Goal: Task Accomplishment & Management: Manage account settings

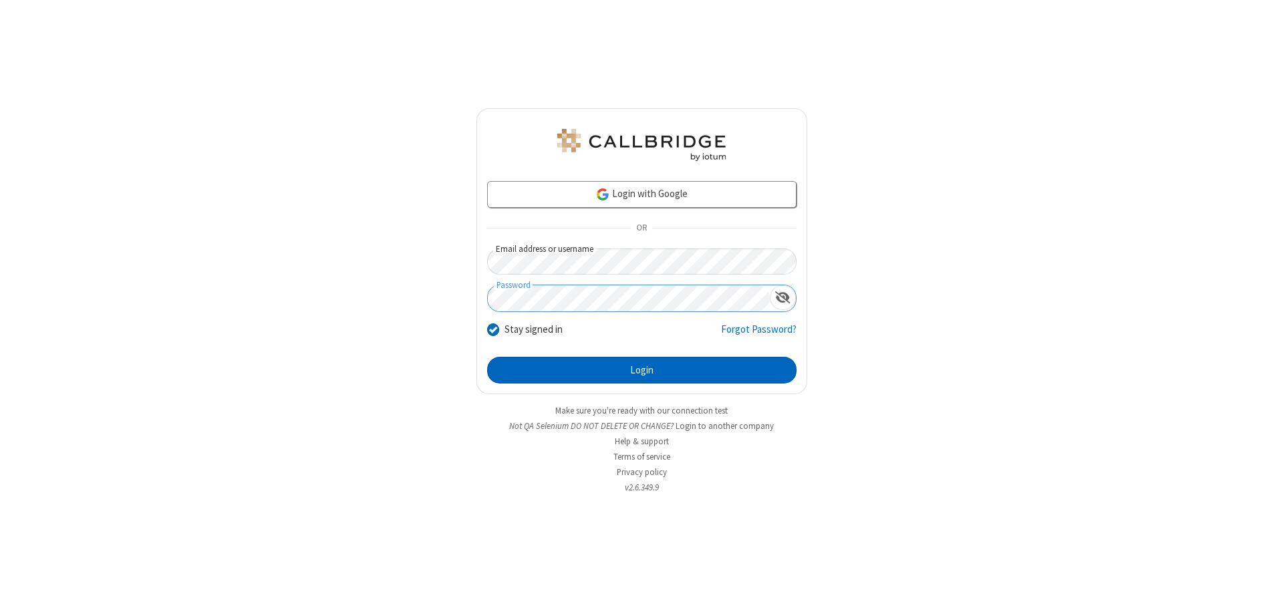
click at [642, 370] on button "Login" at bounding box center [641, 370] width 309 height 27
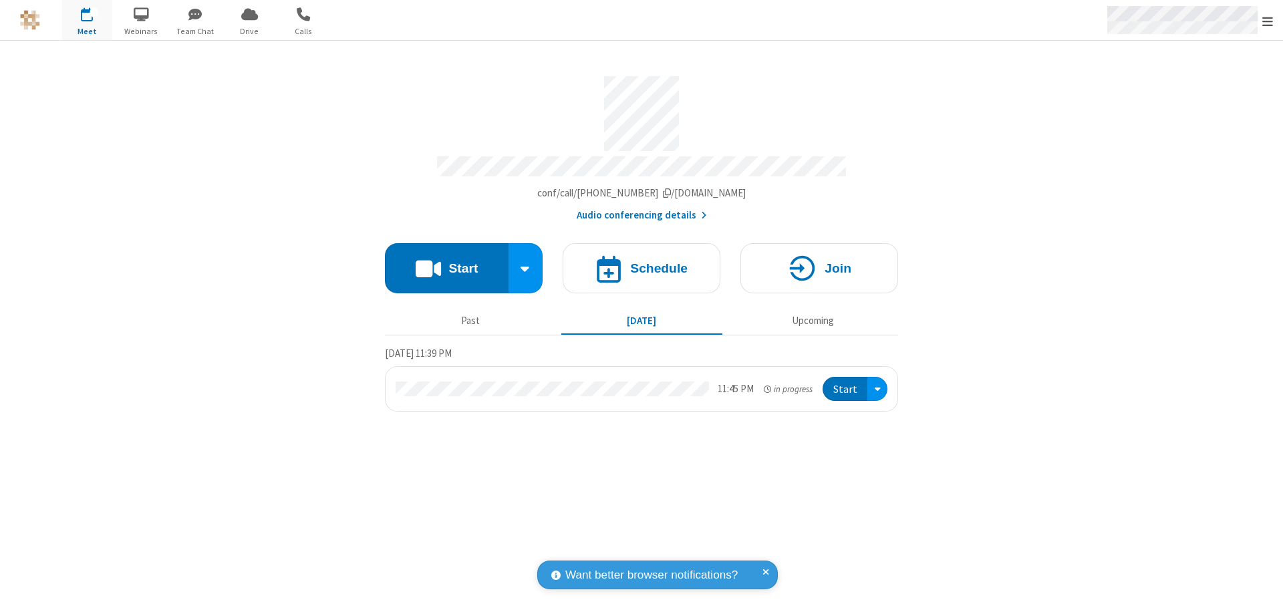
click at [1268, 21] on span "Open menu" at bounding box center [1268, 21] width 11 height 13
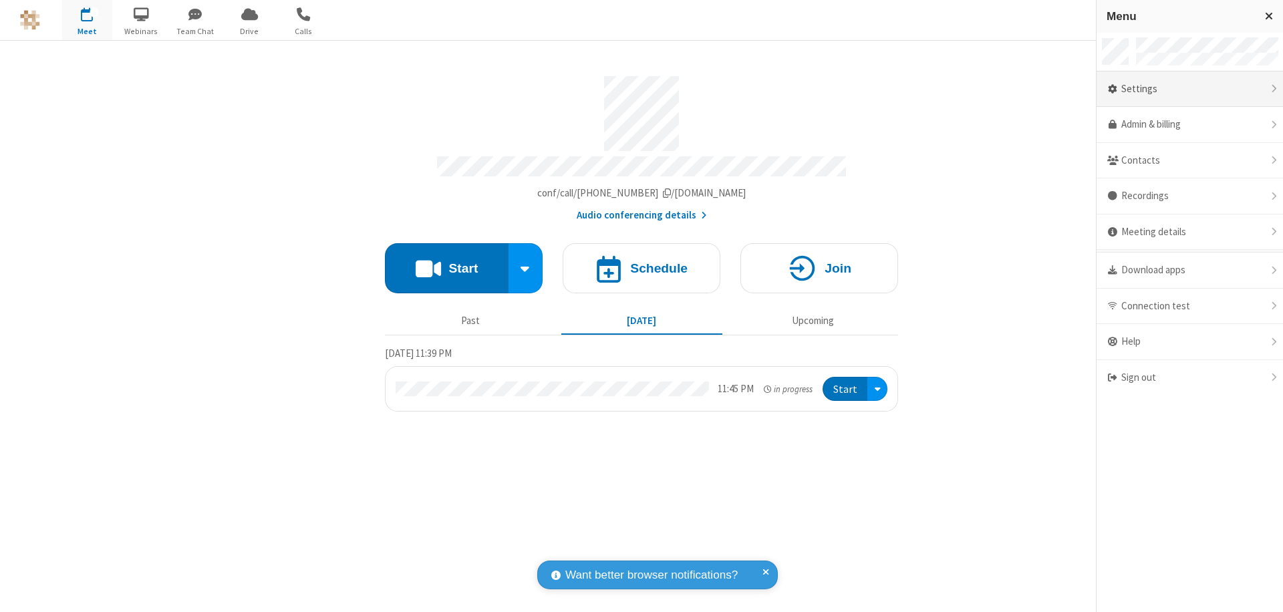
click at [1190, 89] on div "Settings" at bounding box center [1190, 90] width 186 height 36
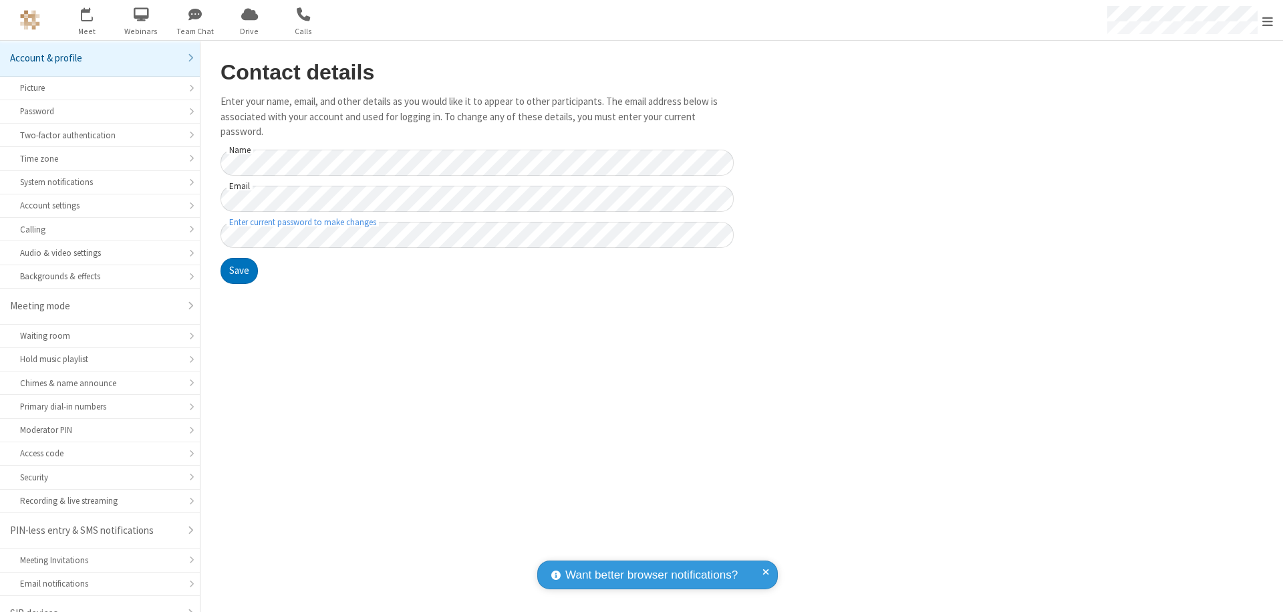
scroll to position [19, 0]
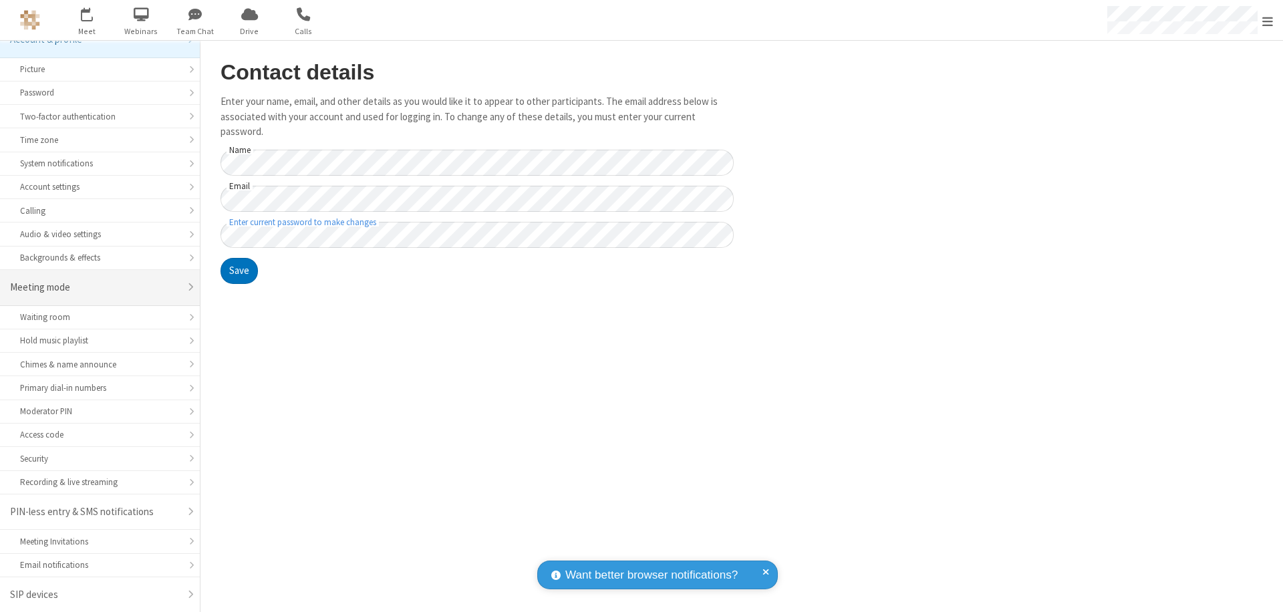
click at [95, 287] on div "Meeting mode" at bounding box center [95, 287] width 170 height 15
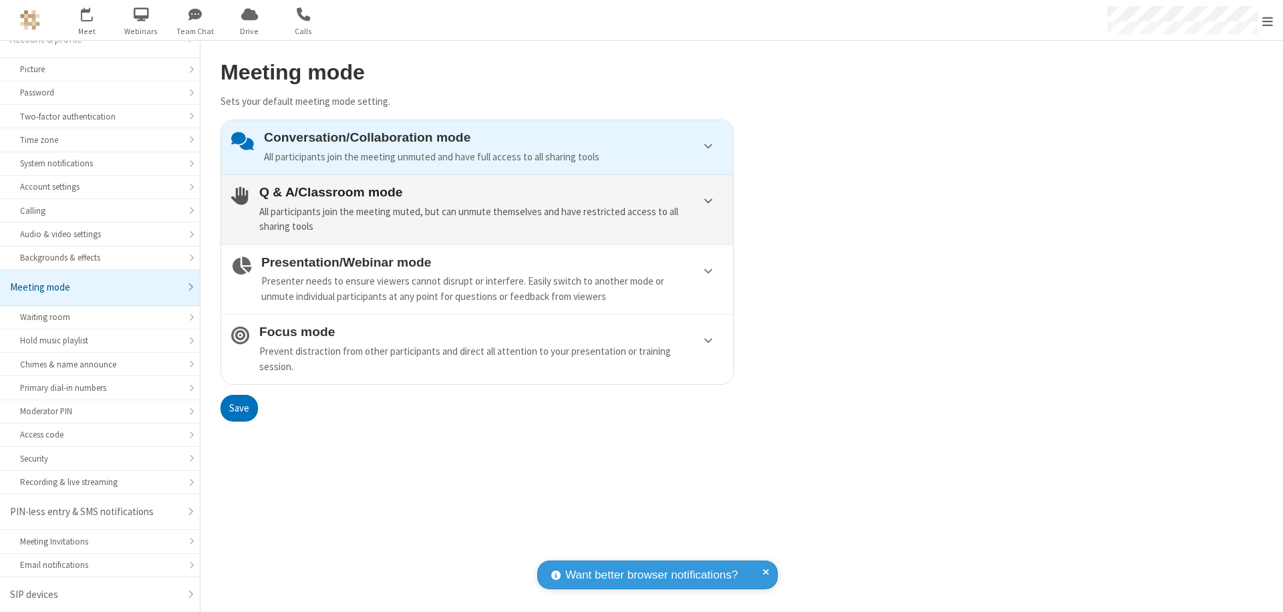
click at [477, 209] on div "All participants join the meeting muted, but can unmute themselves and have res…" at bounding box center [491, 220] width 464 height 30
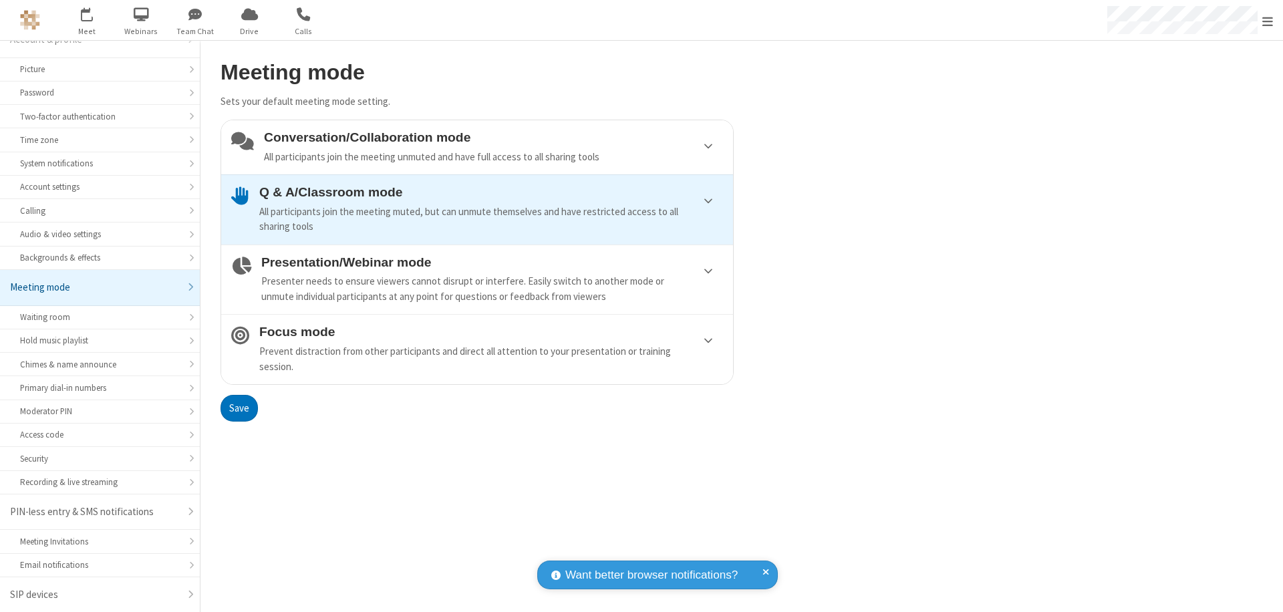
click at [239, 408] on button "Save" at bounding box center [239, 408] width 37 height 27
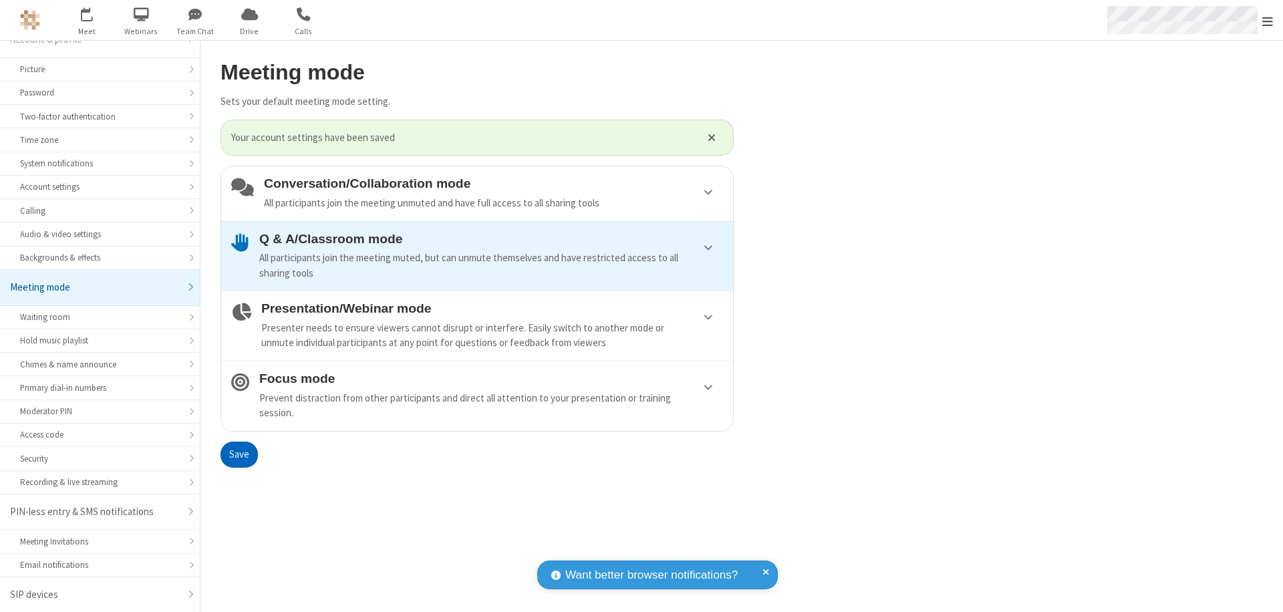
click at [1268, 20] on span "Open menu" at bounding box center [1268, 21] width 11 height 13
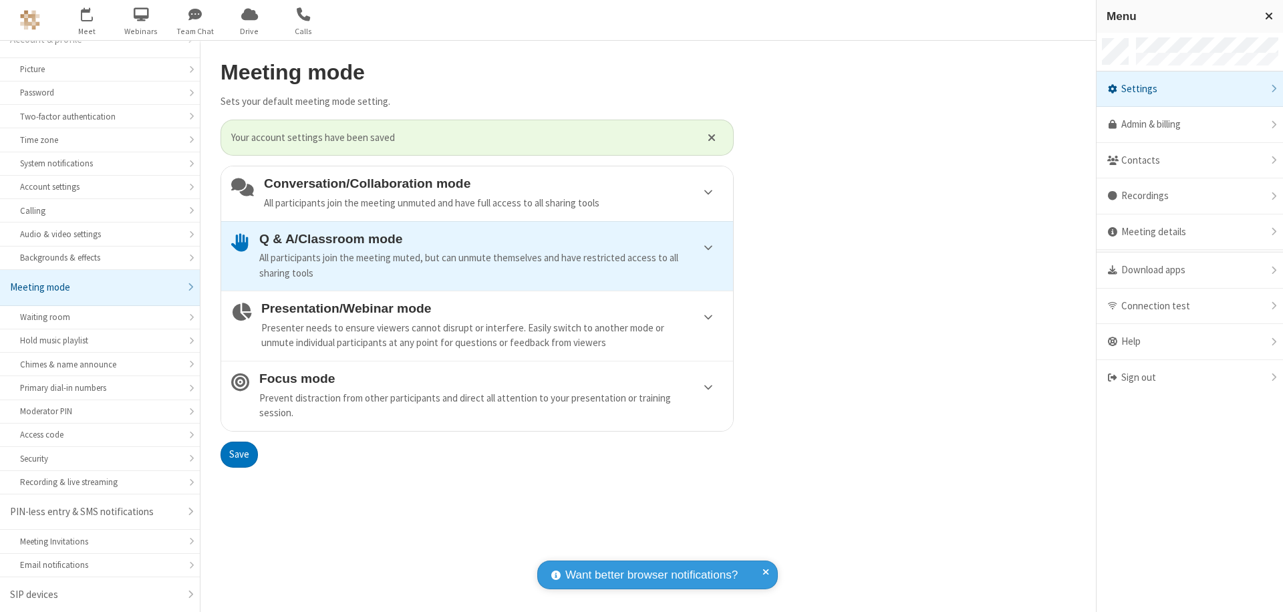
click at [1190, 378] on div "Sign out" at bounding box center [1190, 377] width 186 height 35
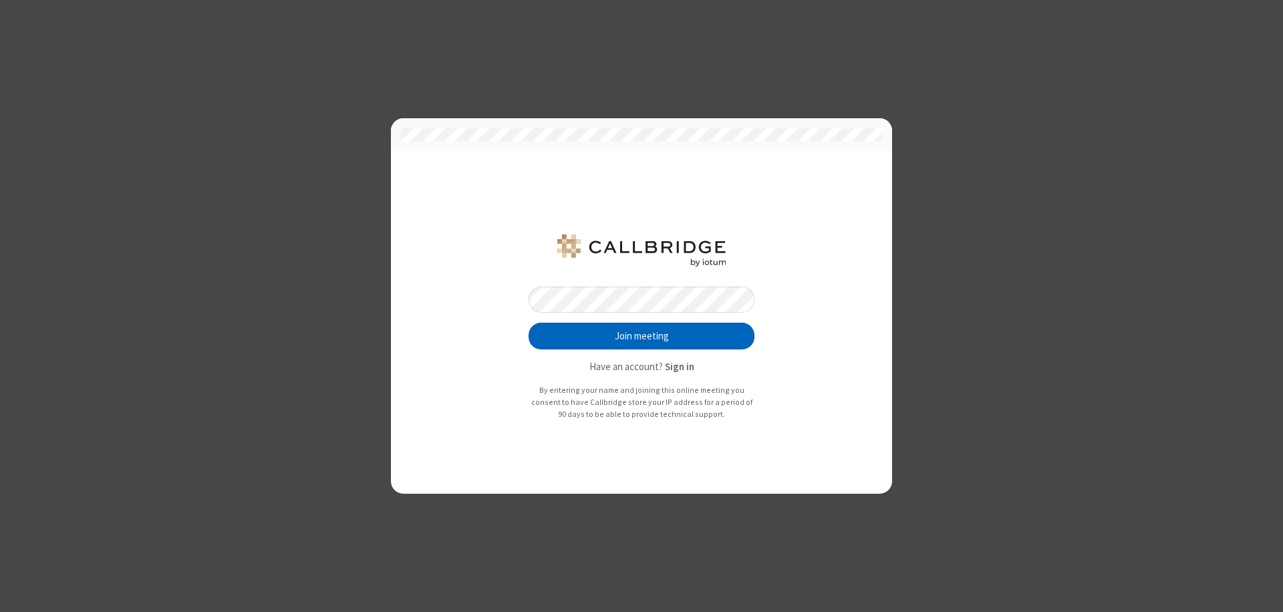
click at [642, 336] on button "Join meeting" at bounding box center [642, 336] width 226 height 27
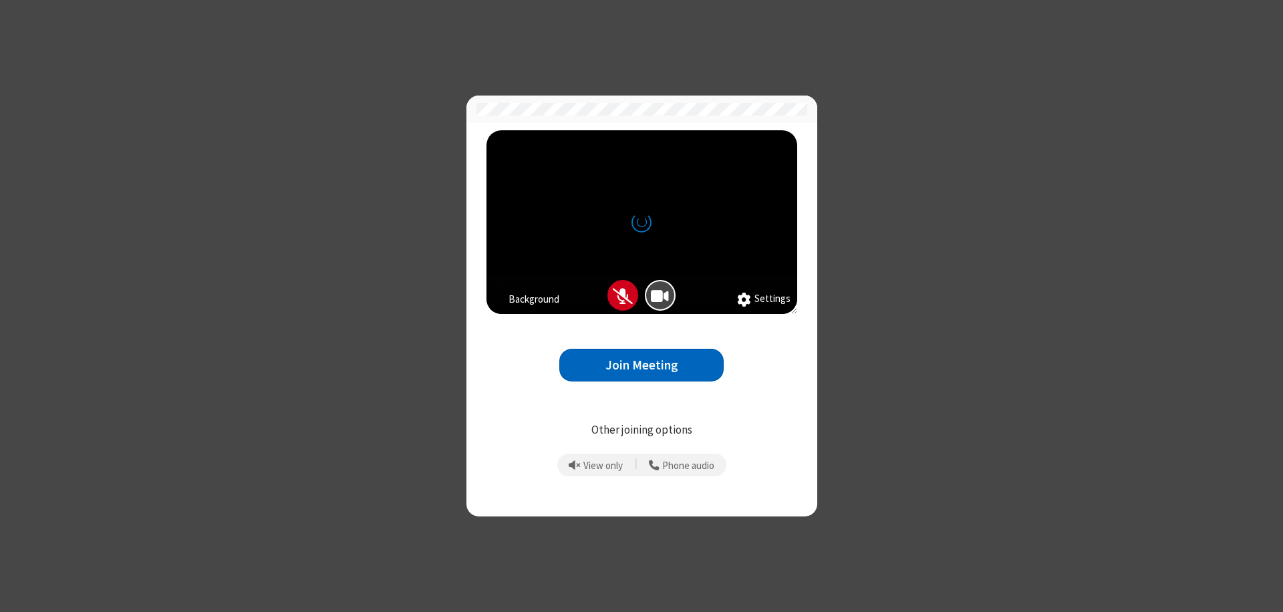
click at [642, 365] on button "Join Meeting" at bounding box center [641, 365] width 164 height 33
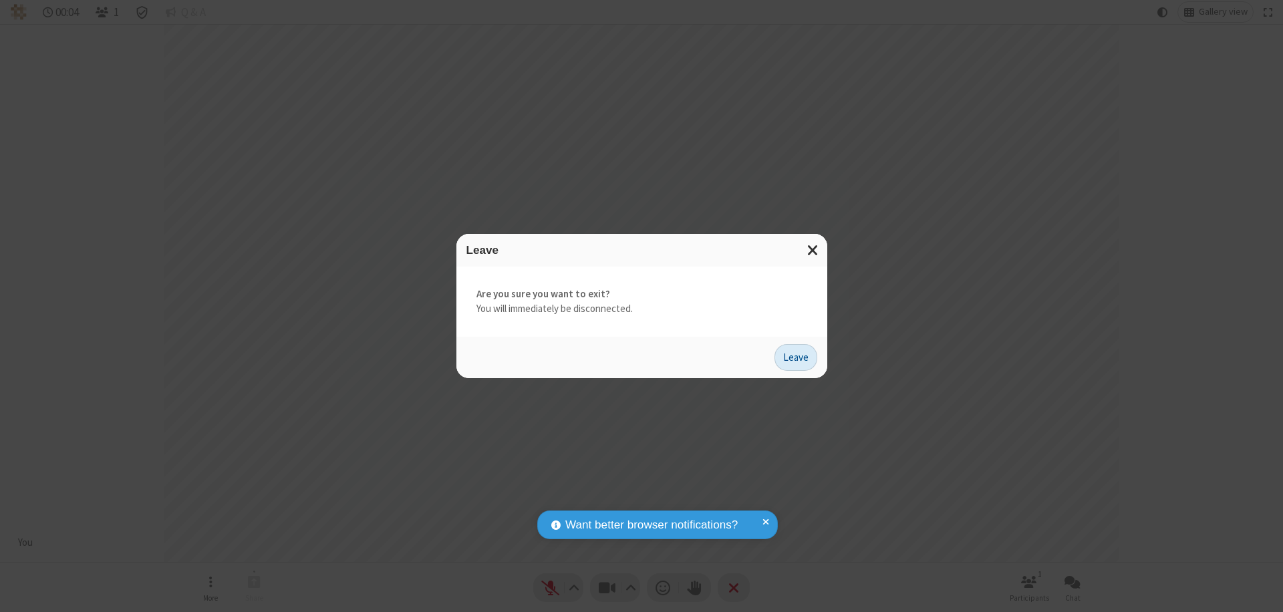
click at [796, 357] on button "Leave" at bounding box center [796, 357] width 43 height 27
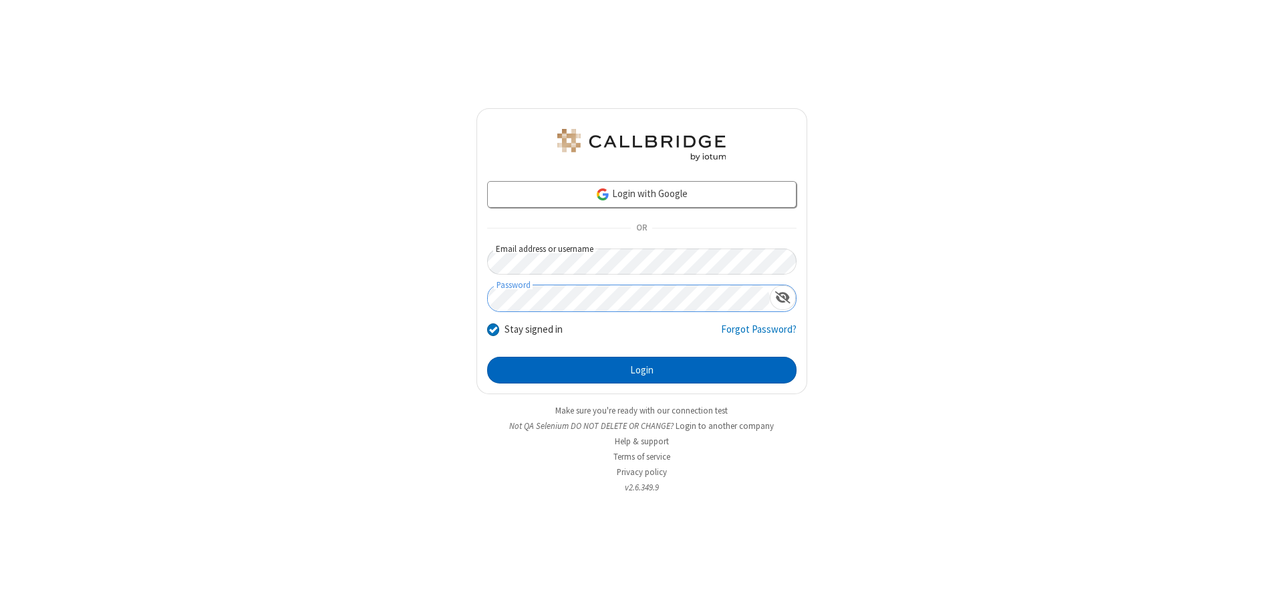
click at [642, 370] on button "Login" at bounding box center [641, 370] width 309 height 27
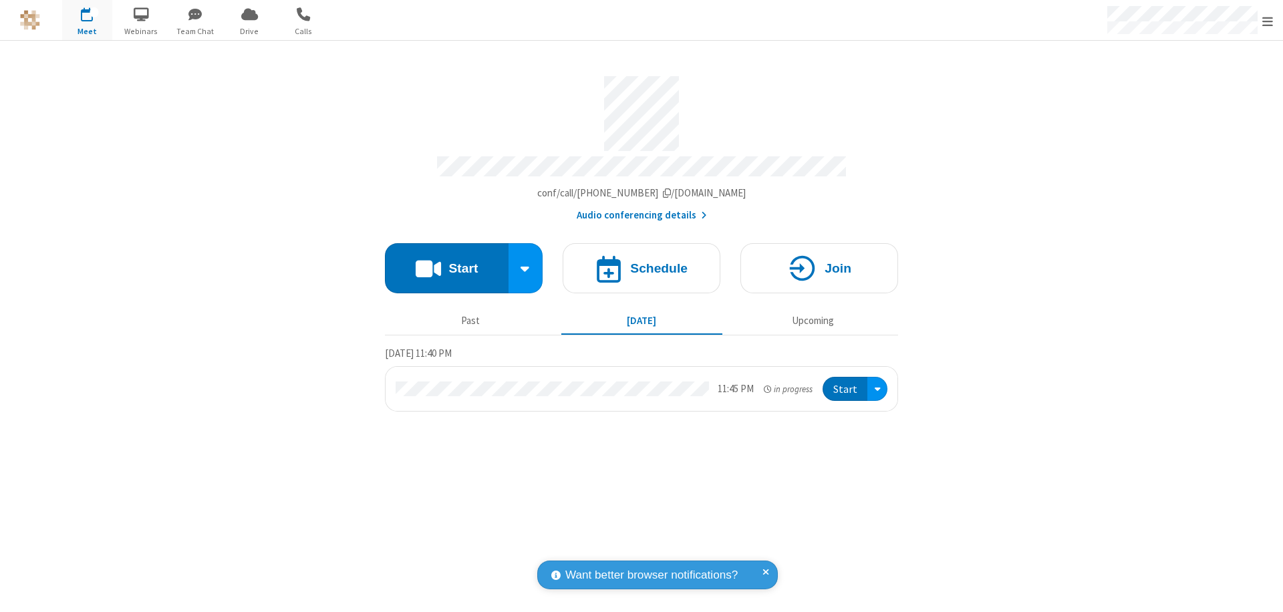
click at [1268, 21] on span "Open menu" at bounding box center [1268, 21] width 11 height 13
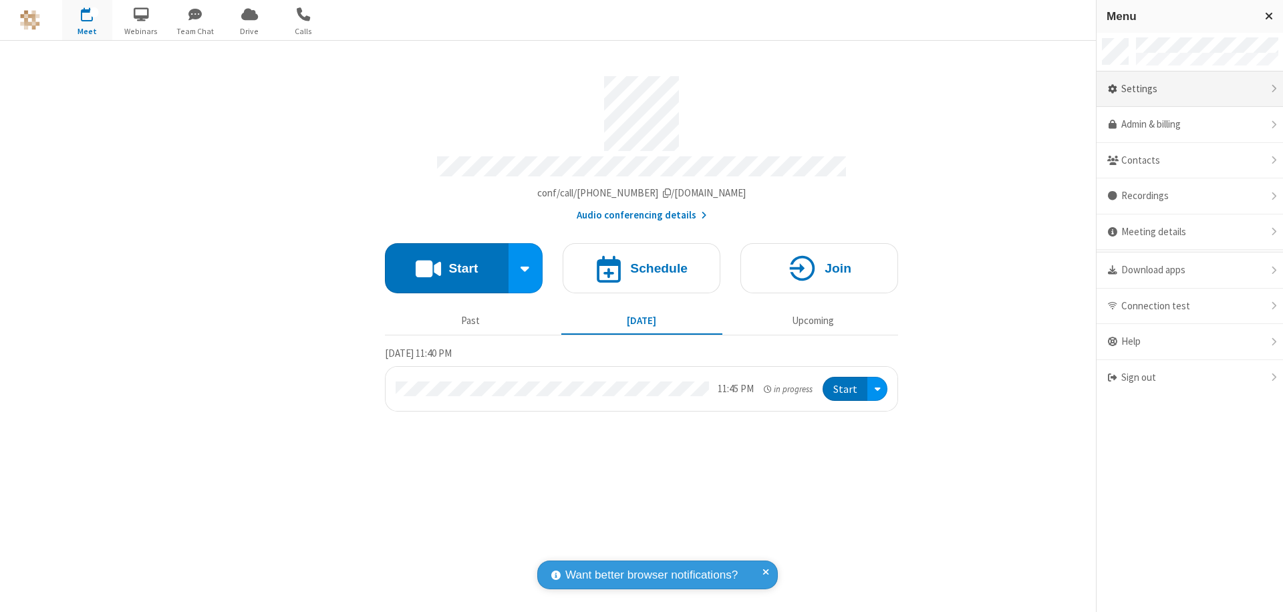
click at [1190, 89] on div "Settings" at bounding box center [1190, 90] width 186 height 36
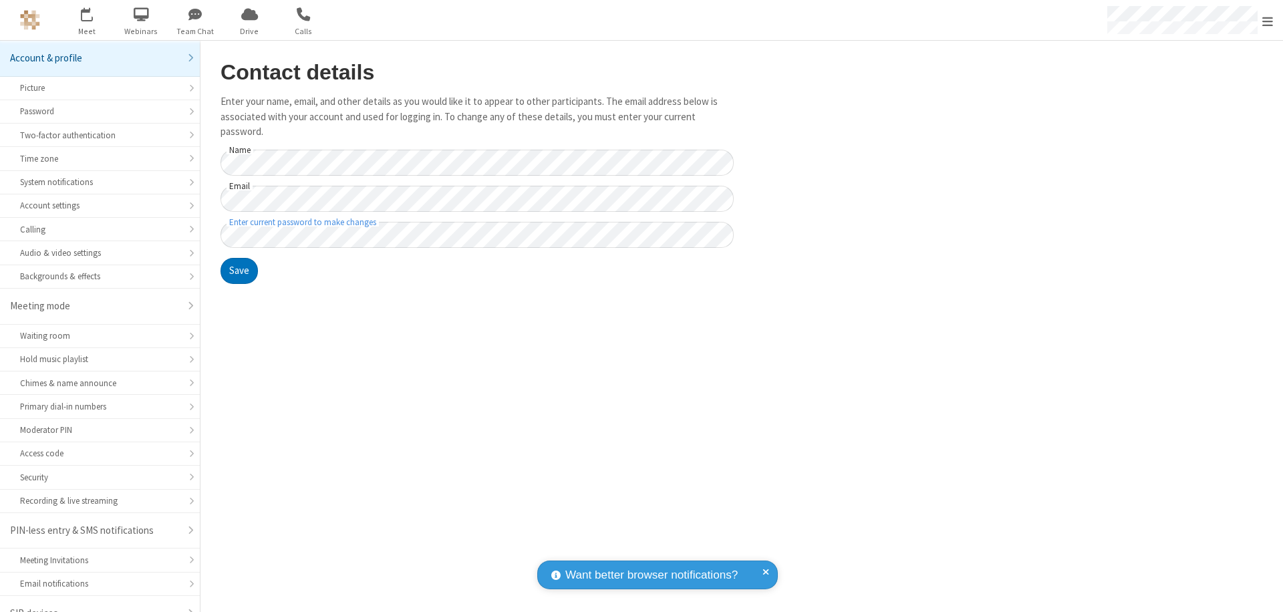
scroll to position [19, 0]
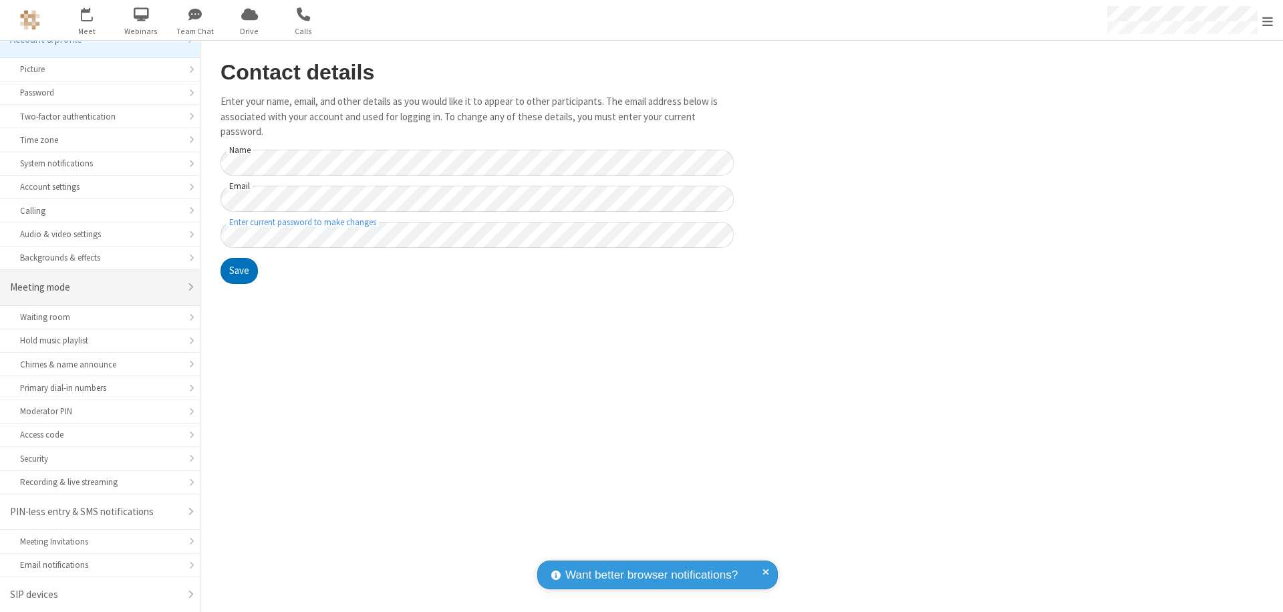
click at [95, 287] on div "Meeting mode" at bounding box center [95, 287] width 170 height 15
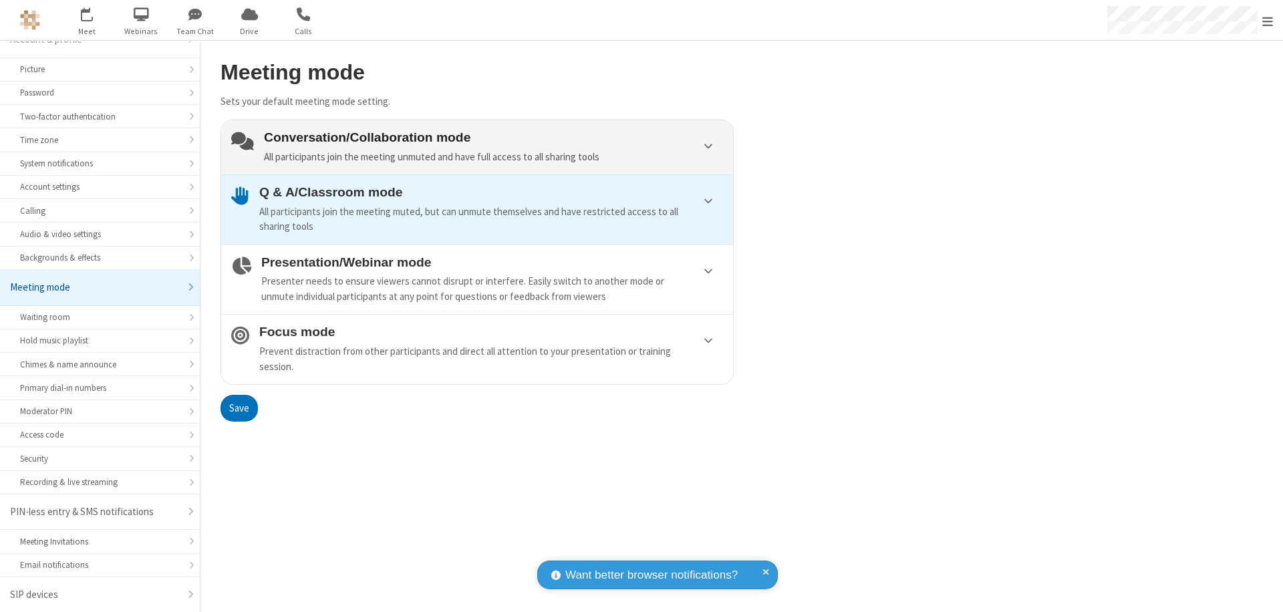
click at [477, 147] on div "Conversation/Collaboration mode All participants join the meeting unmuted and h…" at bounding box center [493, 147] width 459 height 34
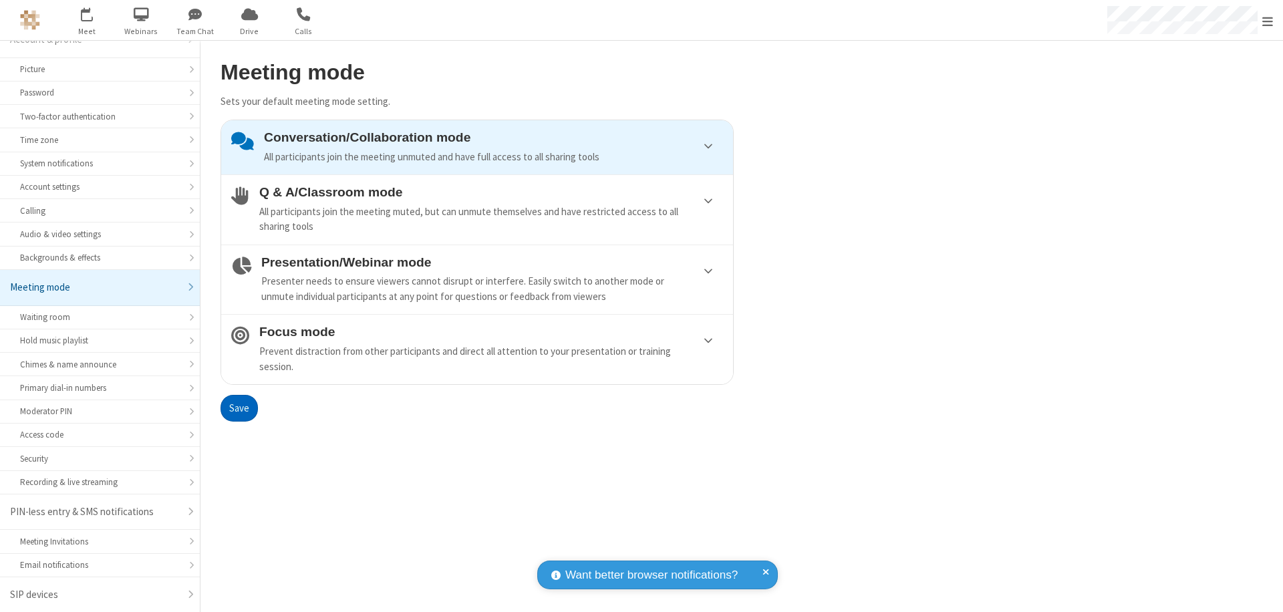
click at [239, 408] on button "Save" at bounding box center [239, 408] width 37 height 27
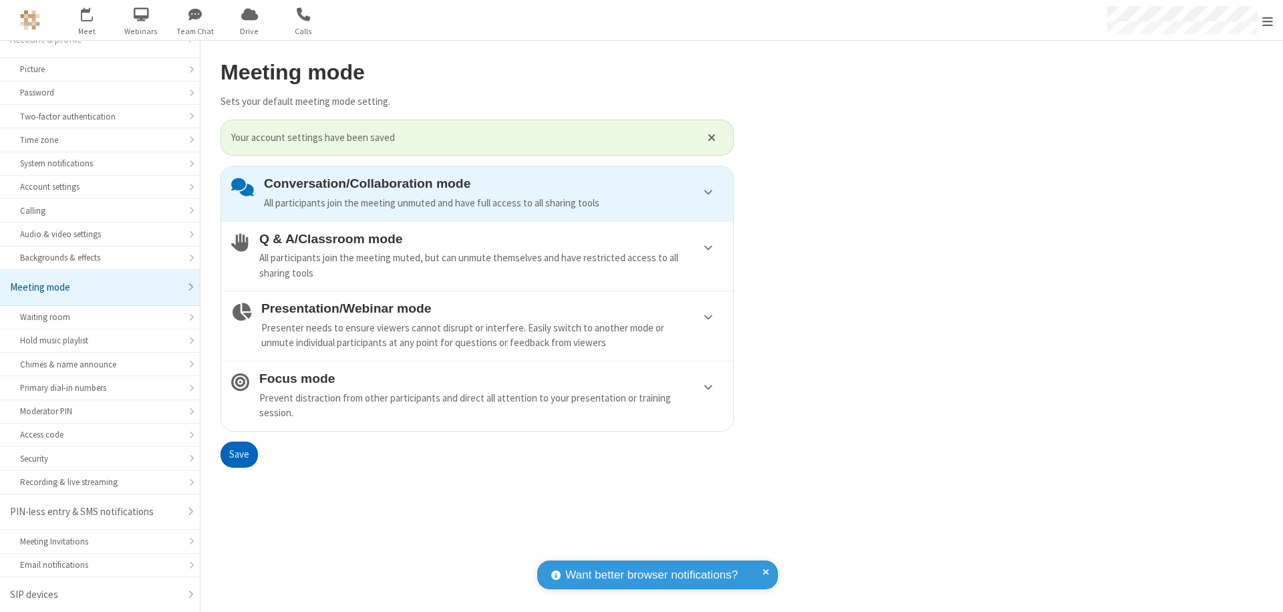
click at [1268, 20] on span "Open menu" at bounding box center [1268, 21] width 11 height 13
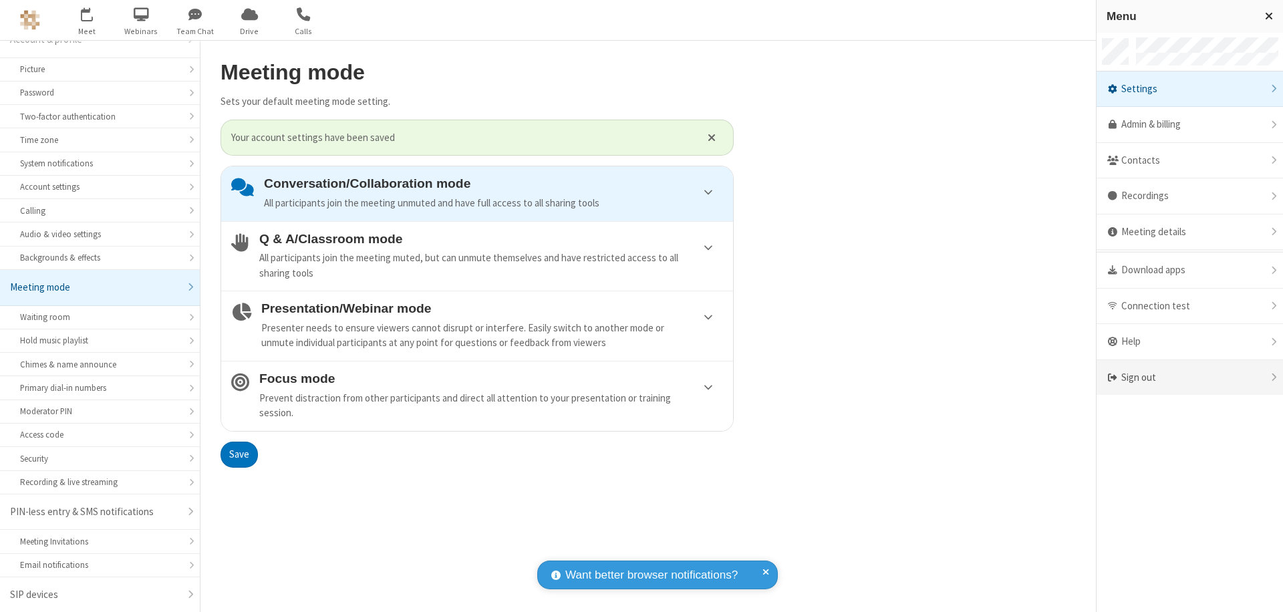
click at [1190, 378] on div "Sign out" at bounding box center [1190, 377] width 186 height 35
